Goal: Browse casually

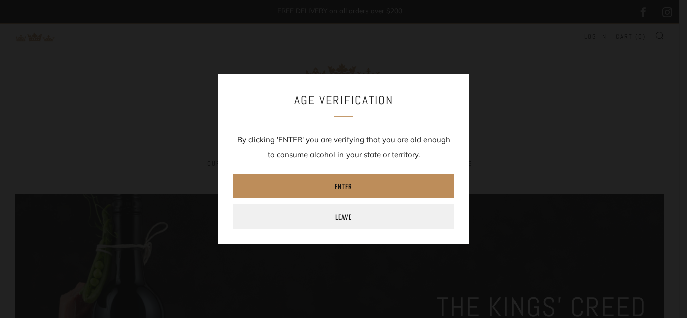
click at [361, 185] on link "Enter" at bounding box center [343, 186] width 221 height 24
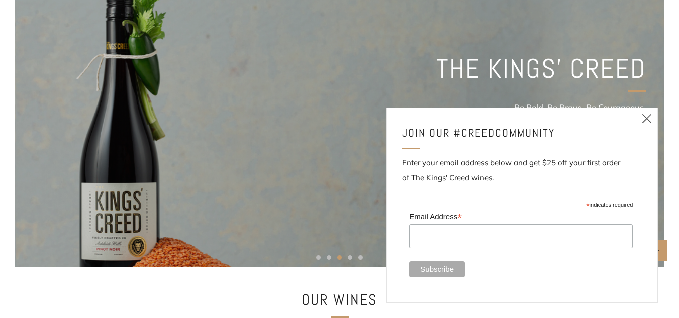
scroll to position [234, 0]
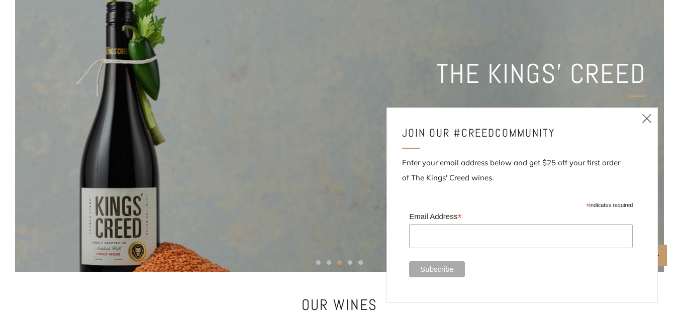
click at [648, 117] on icon at bounding box center [647, 118] width 12 height 13
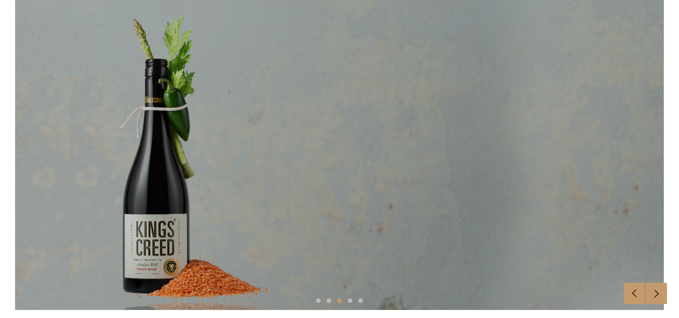
scroll to position [206, 0]
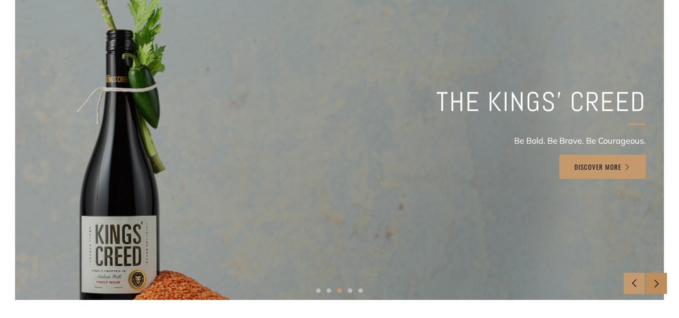
click at [652, 287] on icon at bounding box center [656, 283] width 9 height 9
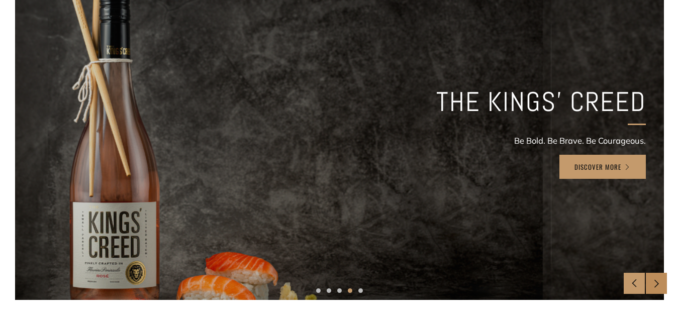
click at [652, 287] on icon at bounding box center [656, 283] width 9 height 9
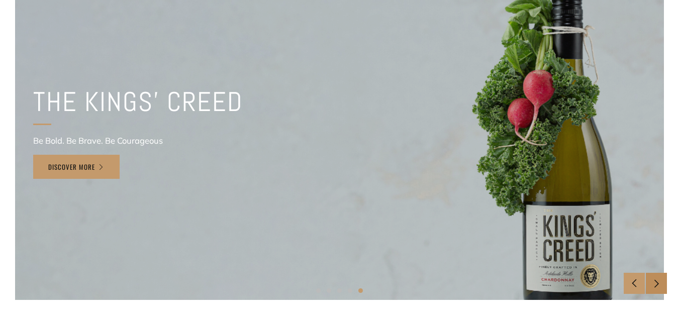
click at [652, 287] on icon at bounding box center [656, 283] width 9 height 9
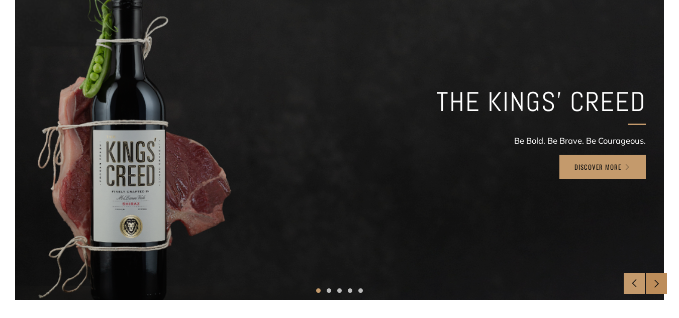
click at [652, 287] on icon at bounding box center [656, 283] width 9 height 9
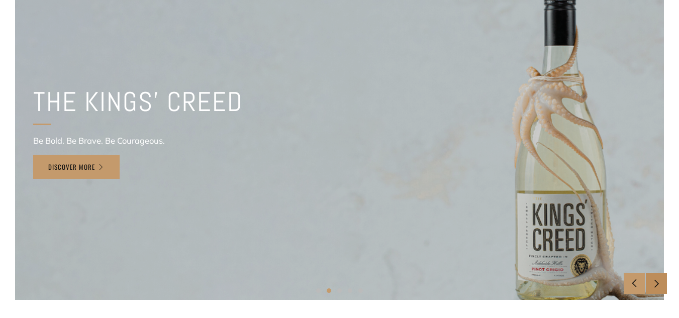
click at [652, 287] on icon at bounding box center [656, 283] width 9 height 9
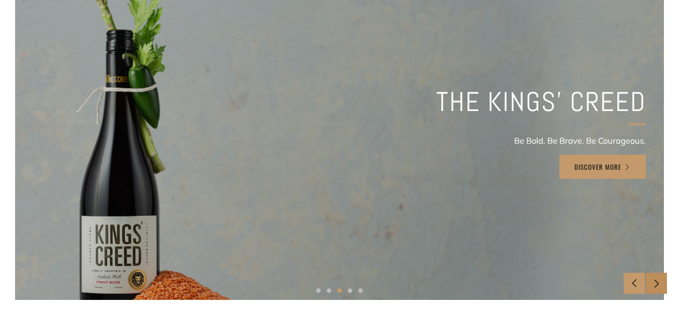
click at [652, 287] on icon at bounding box center [656, 283] width 9 height 9
